Goal: Task Accomplishment & Management: Manage account settings

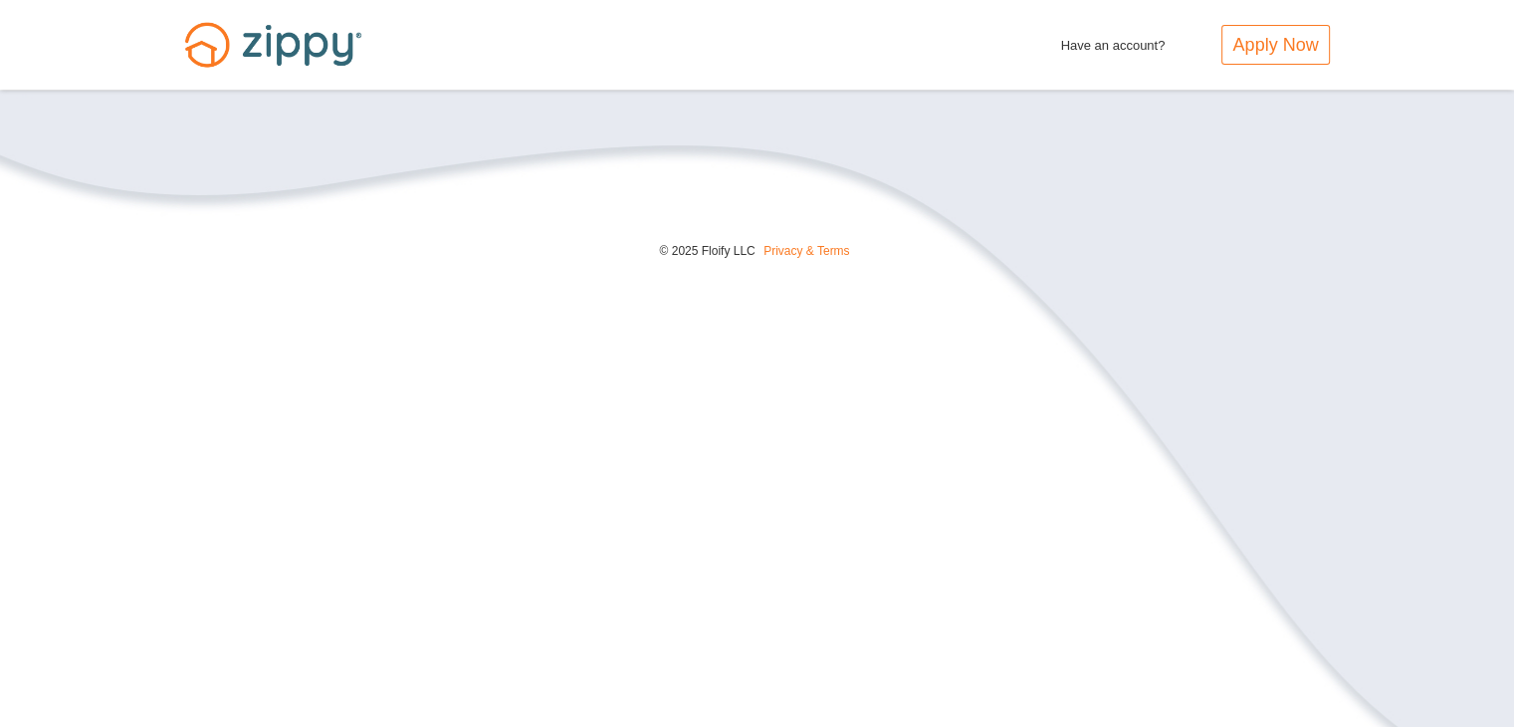
click at [1087, 45] on span "Have an account?" at bounding box center [1113, 41] width 105 height 32
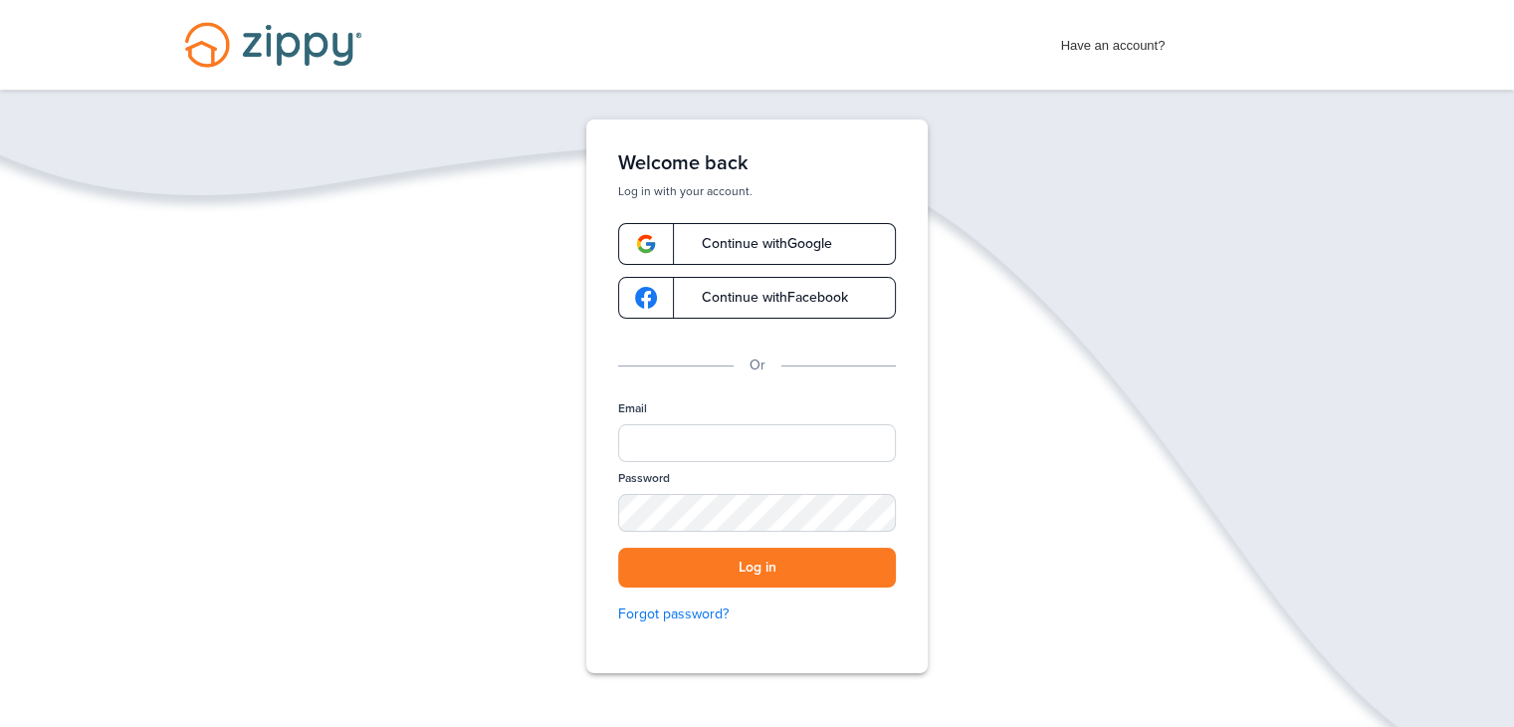
click at [803, 244] on span "Continue with Google" at bounding box center [757, 244] width 150 height 14
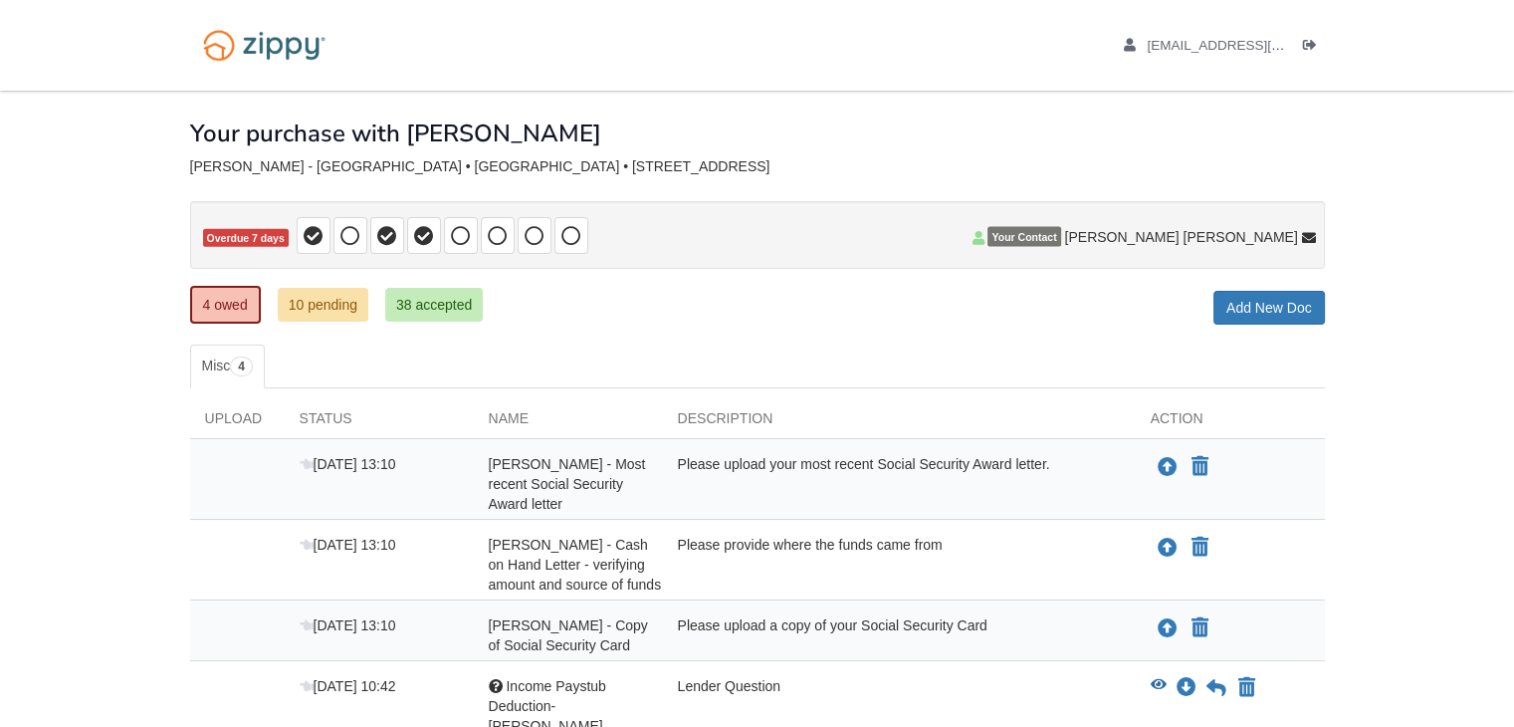
scroll to position [89, 0]
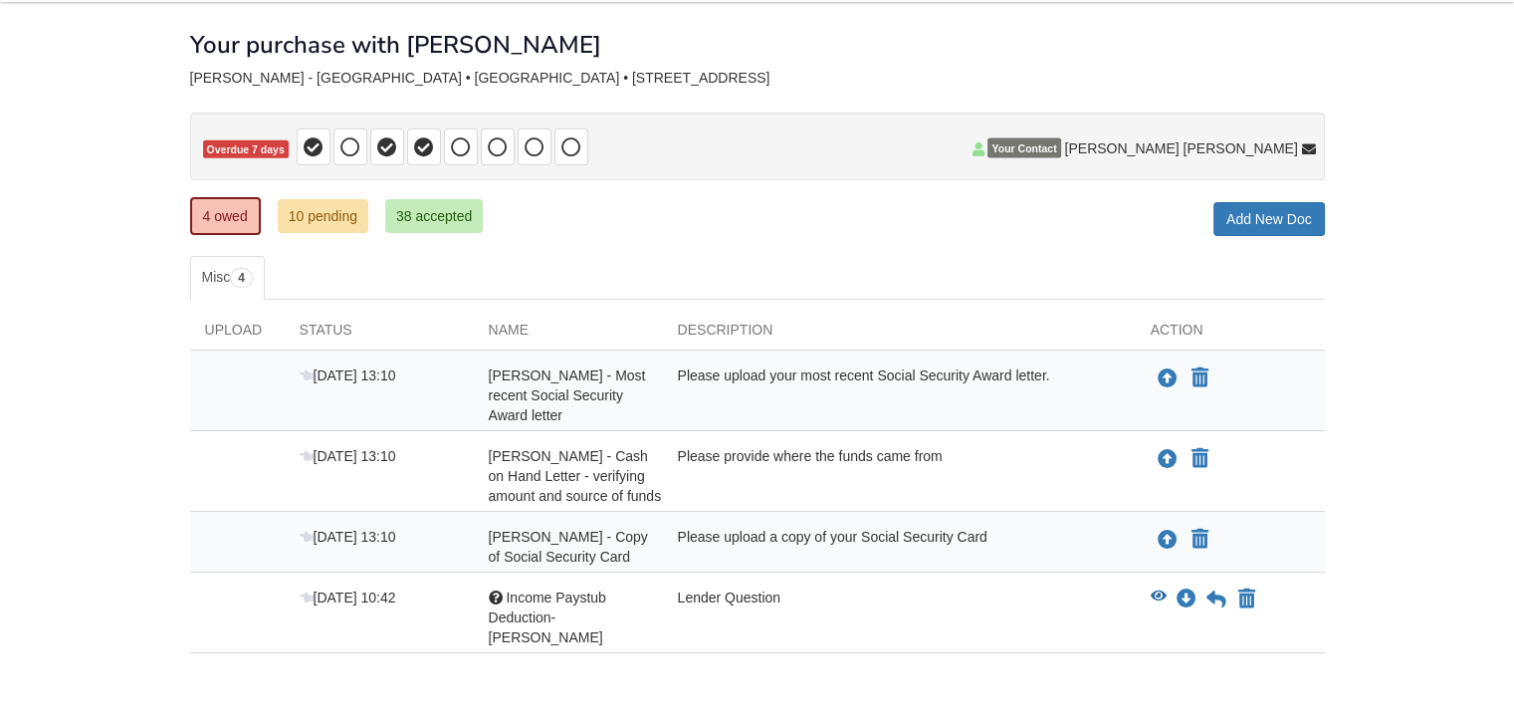
click at [820, 587] on div "Lender Question" at bounding box center [899, 617] width 473 height 60
click at [1159, 589] on icon "View Income Paystub Deduction-Breanna" at bounding box center [1159, 596] width 16 height 14
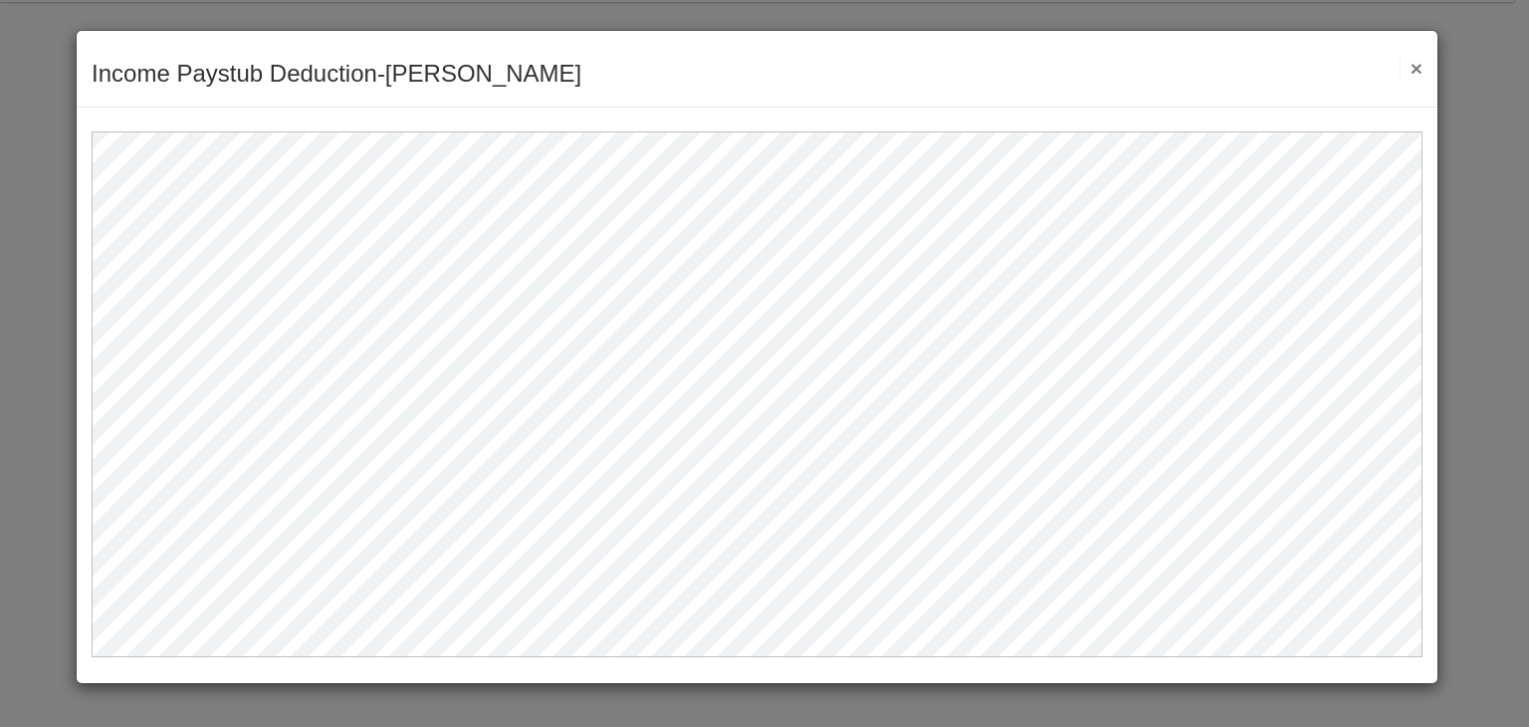
click at [1426, 66] on div "Income Paystub Deduction-[PERSON_NAME] Save Cancel Previous Document Next Docum…" at bounding box center [757, 69] width 1361 height 77
click at [1418, 65] on button "×" at bounding box center [1411, 68] width 23 height 21
